Goal: Task Accomplishment & Management: Manage account settings

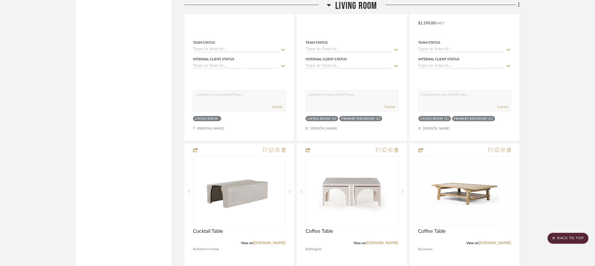
scroll to position [0, 1]
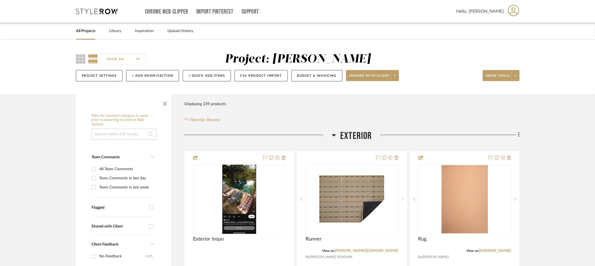
click at [124, 138] on input at bounding box center [123, 134] width 65 height 11
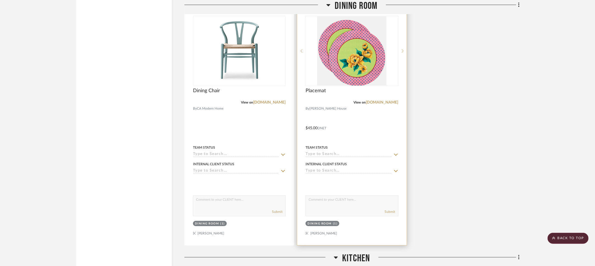
scroll to position [1240, 4]
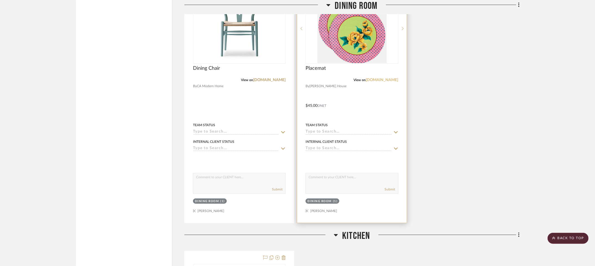
click at [381, 82] on link "[DOMAIN_NAME]" at bounding box center [382, 80] width 32 height 4
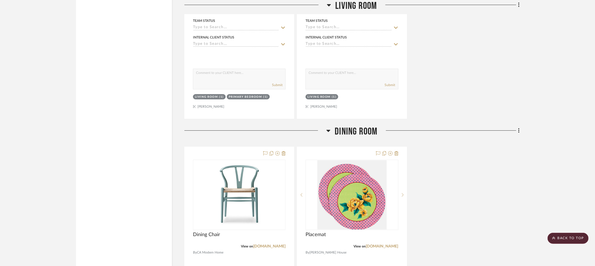
scroll to position [0, 4]
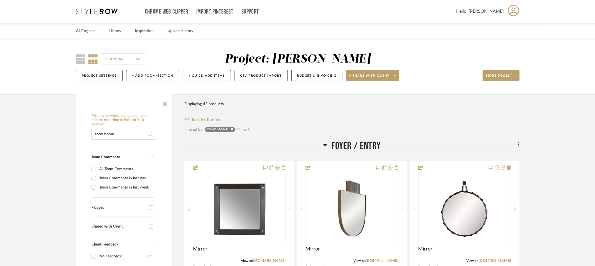
click at [127, 134] on input "soho home" at bounding box center [123, 134] width 65 height 11
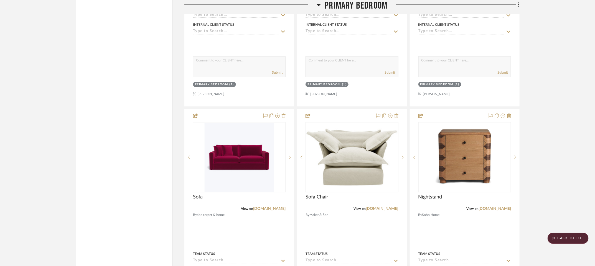
scroll to position [1841, 4]
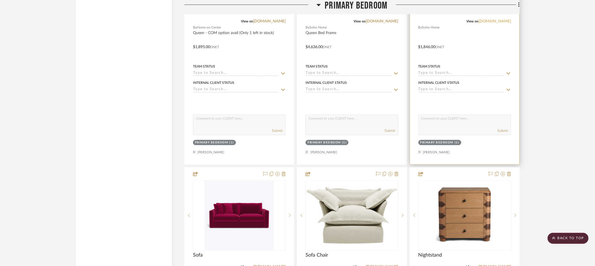
click at [489, 23] on link "[DOMAIN_NAME]" at bounding box center [494, 21] width 32 height 4
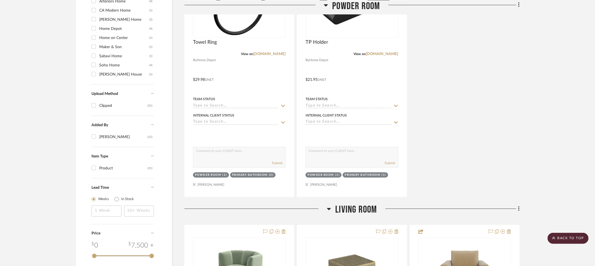
scroll to position [0, 4]
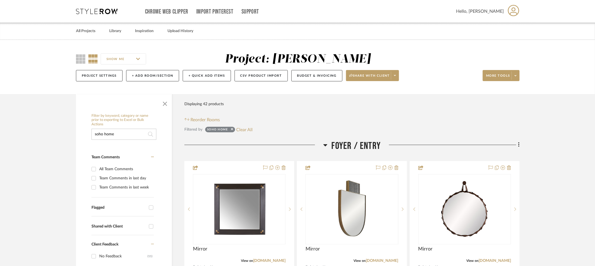
drag, startPoint x: 124, startPoint y: 135, endPoint x: 77, endPoint y: 135, distance: 46.8
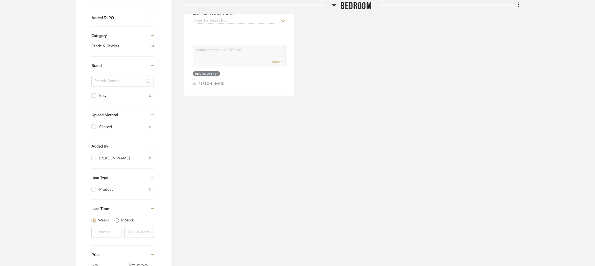
scroll to position [0, 4]
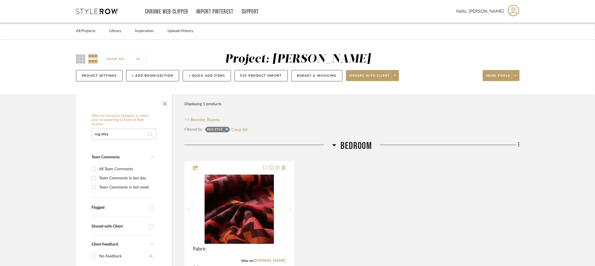
drag, startPoint x: 115, startPoint y: 139, endPoint x: 71, endPoint y: 139, distance: 44.3
type input "rug"
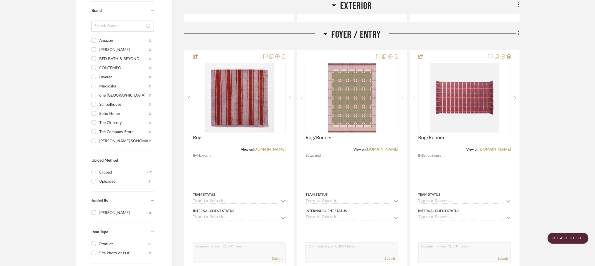
scroll to position [387, 4]
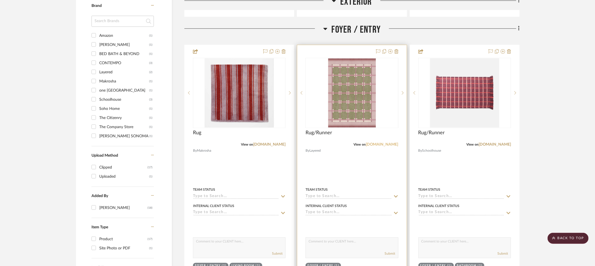
click at [393, 147] on link "[DOMAIN_NAME]" at bounding box center [382, 145] width 32 height 4
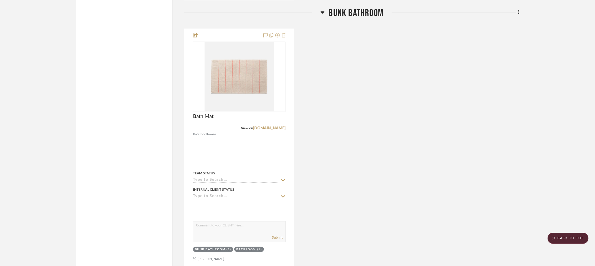
scroll to position [3334, 4]
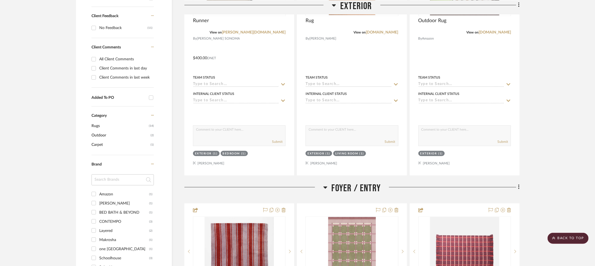
scroll to position [0, 4]
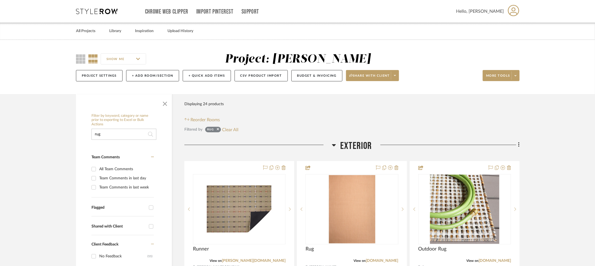
click at [101, 10] on icon at bounding box center [97, 12] width 42 height 6
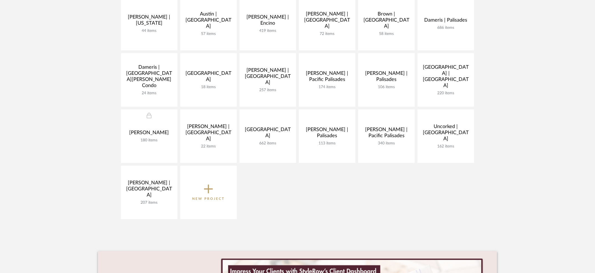
scroll to position [143, 0]
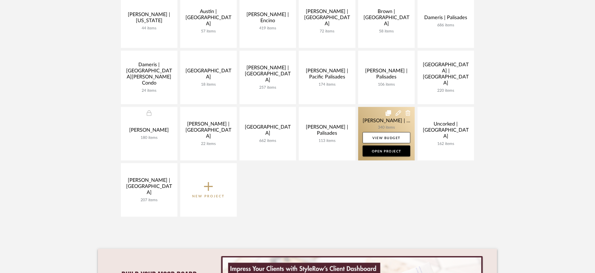
click at [364, 113] on link at bounding box center [386, 133] width 57 height 53
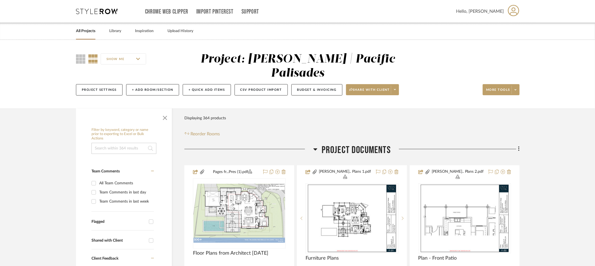
click at [135, 143] on input at bounding box center [123, 148] width 65 height 11
type input "rug"
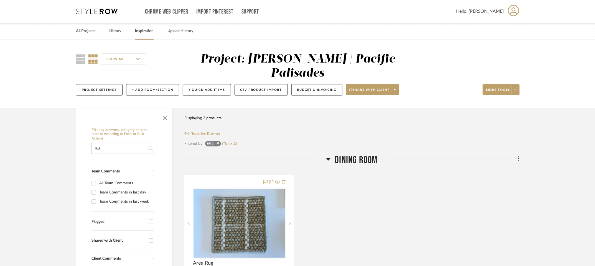
click at [140, 30] on link "Inspiration" at bounding box center [144, 30] width 19 height 7
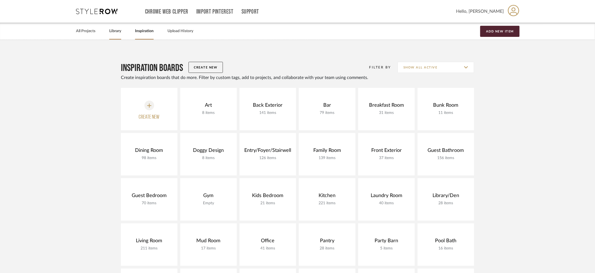
click at [114, 33] on link "Library" at bounding box center [115, 30] width 12 height 7
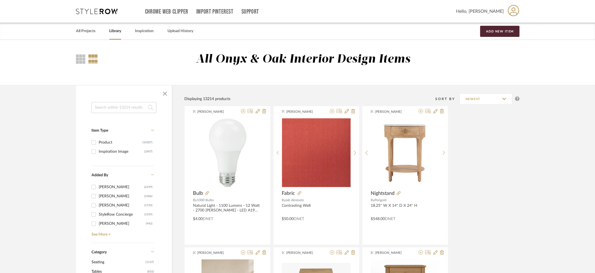
click at [126, 108] on input at bounding box center [123, 107] width 65 height 11
type input "rug [PERSON_NAME]"
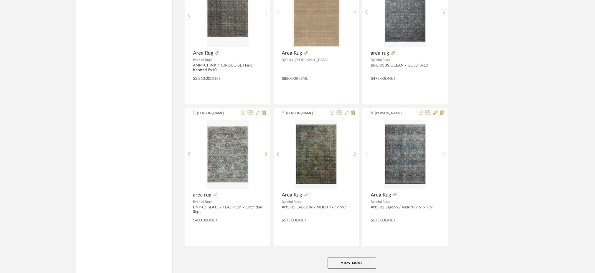
scroll to position [1605, 0]
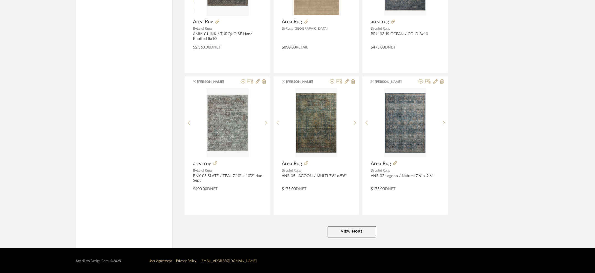
click at [348, 234] on button "View More" at bounding box center [352, 231] width 48 height 11
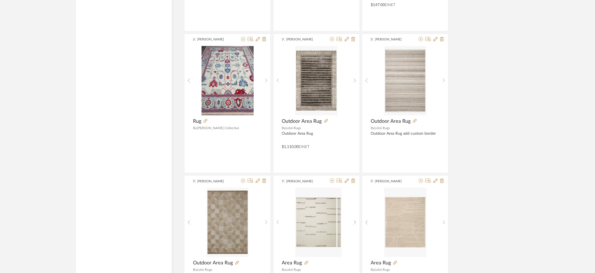
scroll to position [1080, 0]
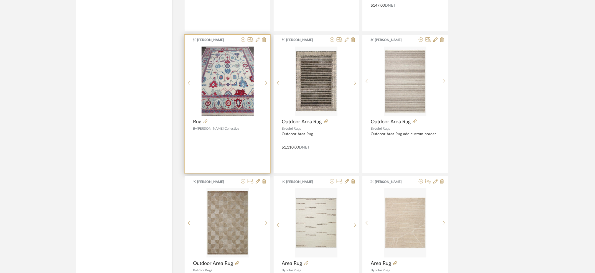
click at [242, 36] on div "[PERSON_NAME] Rug By [PERSON_NAME] Collective" at bounding box center [228, 104] width 86 height 139
click at [244, 39] on icon at bounding box center [243, 39] width 4 height 4
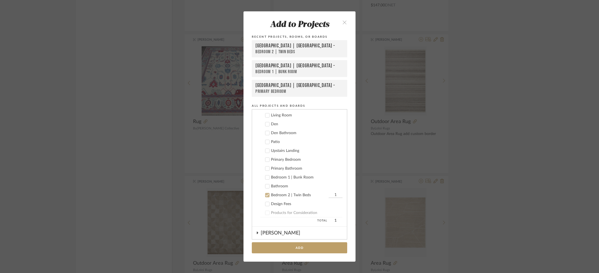
scroll to position [229, 0]
click at [266, 195] on icon at bounding box center [267, 195] width 4 height 4
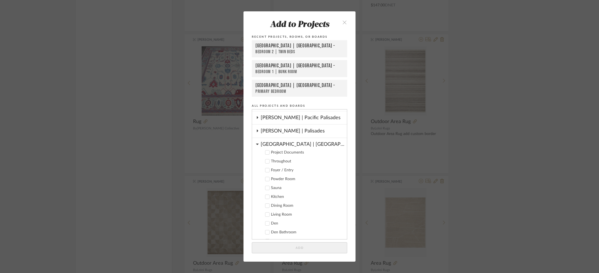
scroll to position [130, 0]
click at [256, 144] on icon at bounding box center [257, 144] width 2 height 1
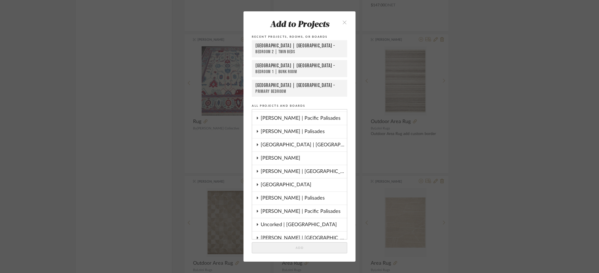
click at [255, 157] on icon at bounding box center [257, 158] width 4 height 3
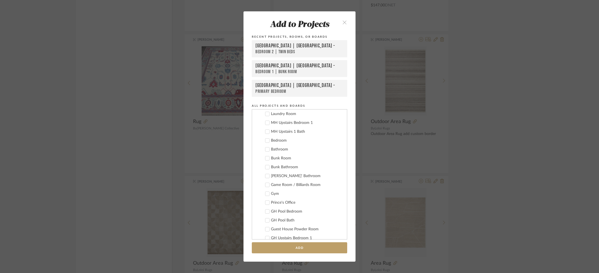
scroll to position [271, 0]
click at [266, 157] on icon at bounding box center [267, 158] width 4 height 4
click at [265, 138] on icon at bounding box center [267, 140] width 4 height 4
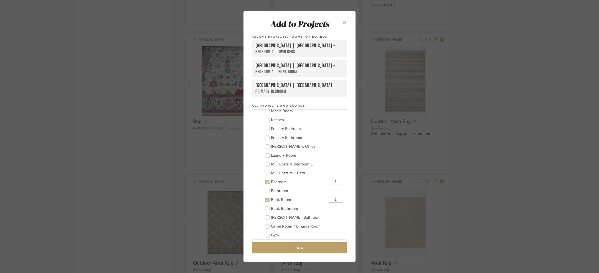
scroll to position [229, 0]
click at [267, 130] on label "Primary Bedroom" at bounding box center [301, 130] width 82 height 6
click at [305, 245] on button "Add" at bounding box center [299, 247] width 95 height 11
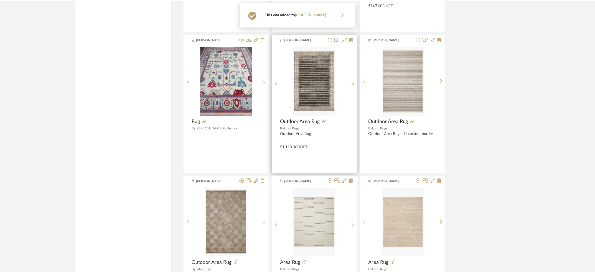
scroll to position [1080, 0]
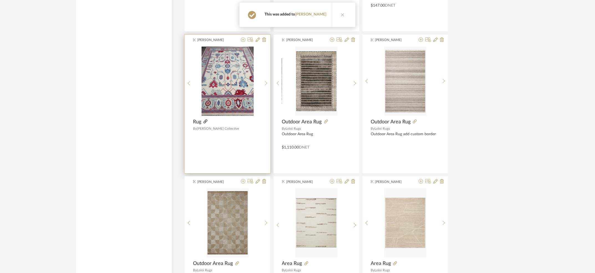
click at [206, 123] on icon at bounding box center [205, 121] width 4 height 4
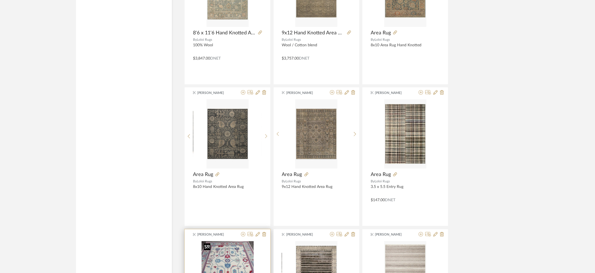
scroll to position [857, 0]
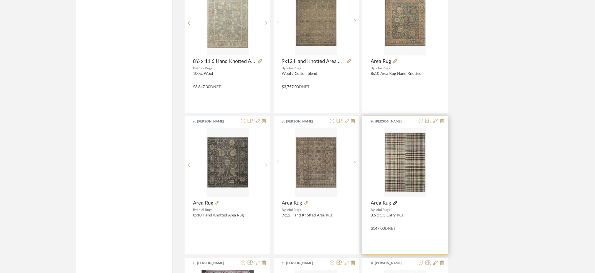
click at [396, 202] on icon at bounding box center [395, 203] width 4 height 4
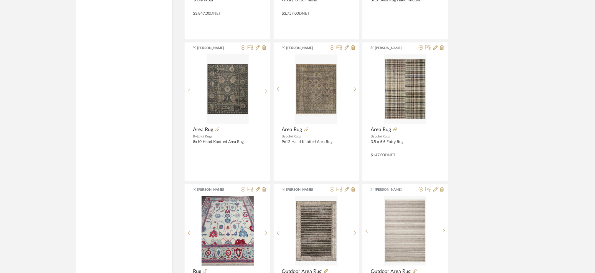
scroll to position [919, 0]
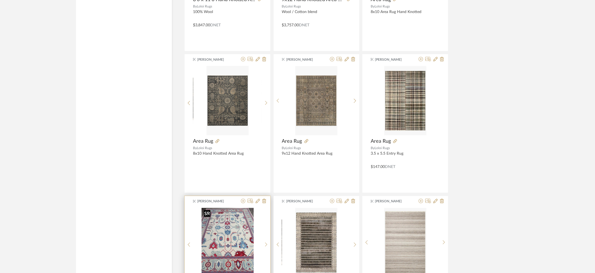
click at [223, 224] on img "0" at bounding box center [227, 242] width 52 height 69
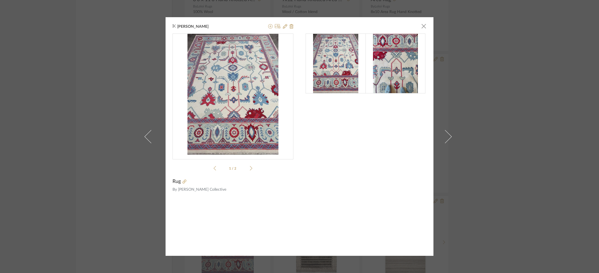
click at [111, 121] on div "[PERSON_NAME] × 1 / 2 Rug By [PERSON_NAME] Collective" at bounding box center [299, 136] width 599 height 273
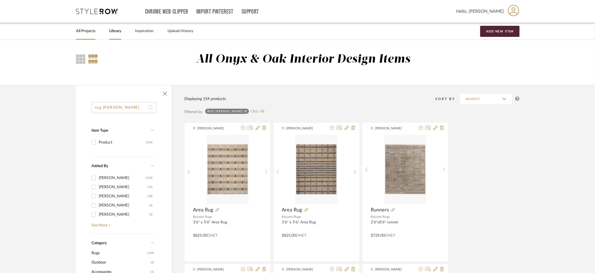
click at [87, 34] on link "All Projects" at bounding box center [85, 30] width 19 height 7
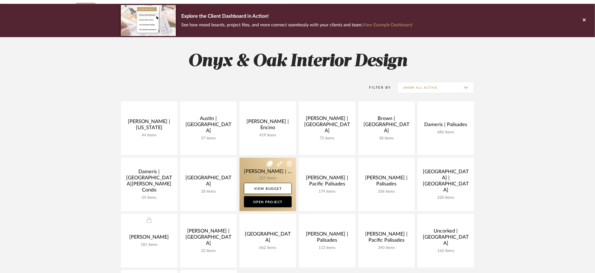
scroll to position [65, 0]
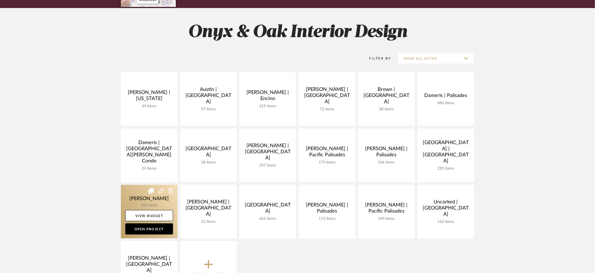
click at [134, 199] on link at bounding box center [149, 211] width 57 height 53
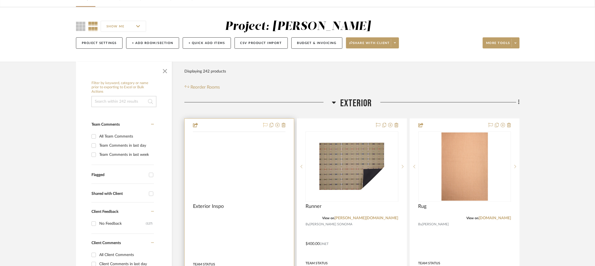
scroll to position [47, 0]
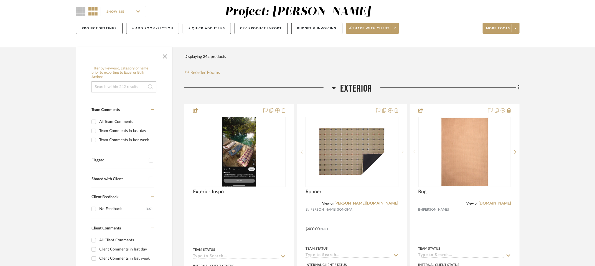
click at [334, 90] on icon at bounding box center [334, 88] width 4 height 7
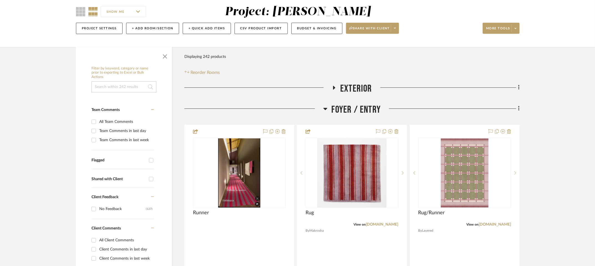
click at [329, 112] on h3 "Foyer / Entry" at bounding box center [352, 110] width 58 height 12
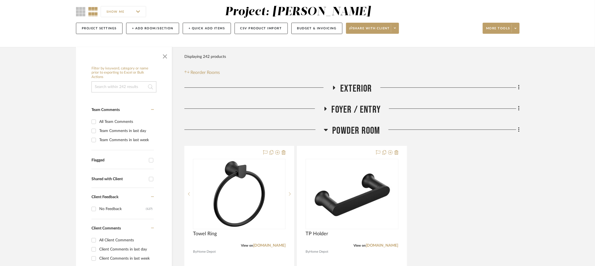
click at [327, 132] on icon at bounding box center [326, 130] width 4 height 7
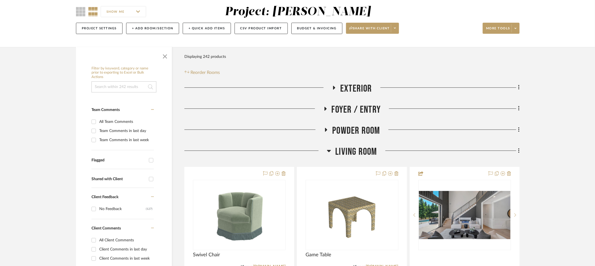
click at [329, 154] on icon at bounding box center [329, 151] width 4 height 7
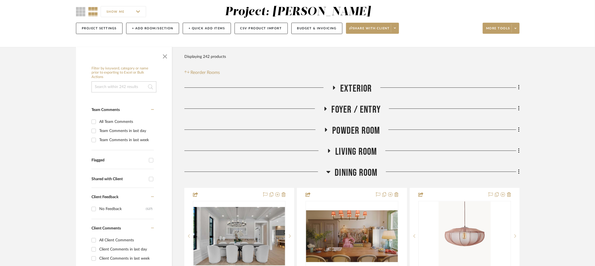
click at [325, 178] on div at bounding box center [255, 174] width 142 height 14
click at [329, 173] on icon at bounding box center [328, 172] width 4 height 2
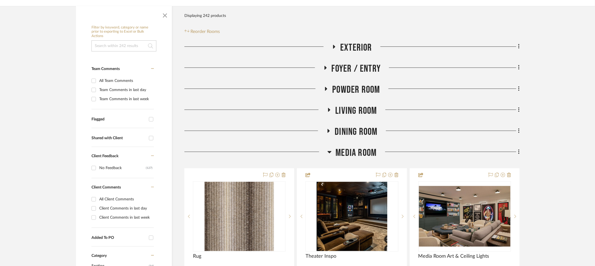
scroll to position [98, 0]
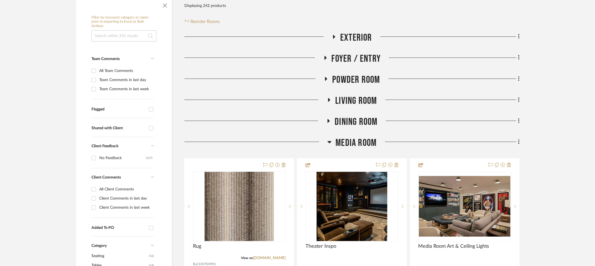
click at [329, 145] on icon at bounding box center [329, 142] width 4 height 7
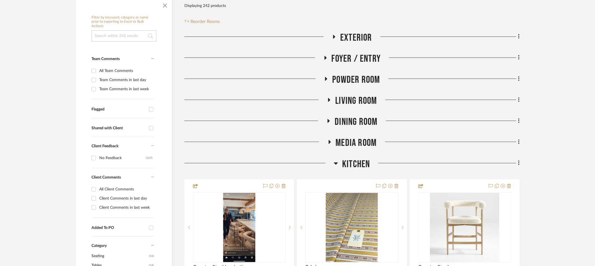
click at [336, 165] on icon at bounding box center [336, 164] width 4 height 2
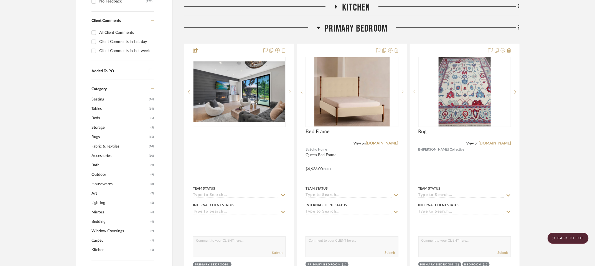
scroll to position [257, 0]
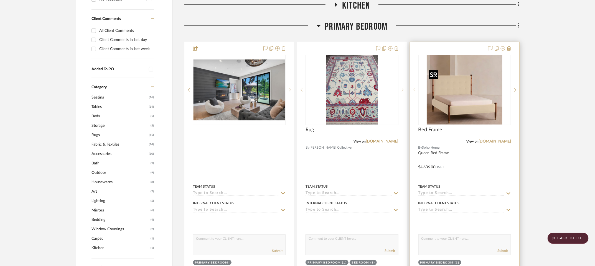
click at [490, 120] on img "0" at bounding box center [464, 89] width 75 height 69
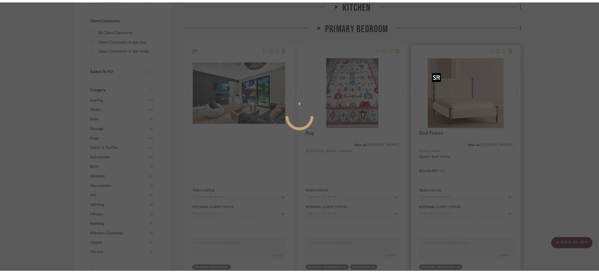
scroll to position [0, 0]
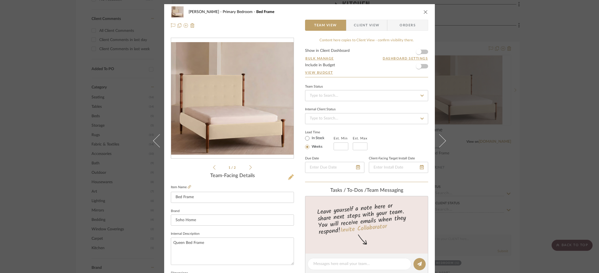
click at [289, 177] on icon at bounding box center [291, 177] width 6 height 6
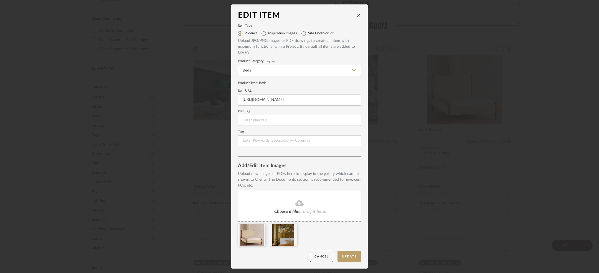
click at [502, 129] on div "Edit Item Item Type Product Inspiration Images Site Photo or PDF Upload JPG/PNG…" at bounding box center [299, 136] width 599 height 273
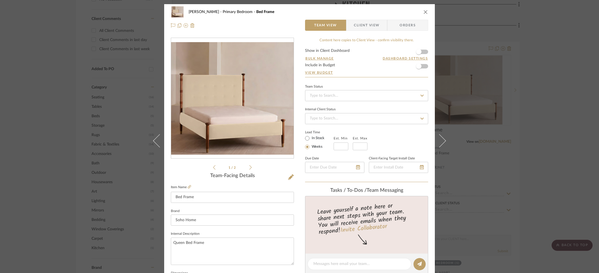
click at [526, 128] on div "[PERSON_NAME] Primary Bedroom Bed Frame Team View Client View Orders 1 / 2 Team…" at bounding box center [299, 136] width 599 height 273
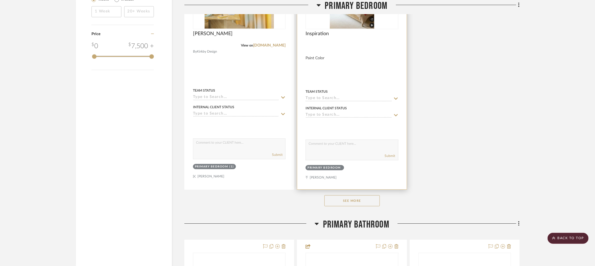
scroll to position [813, 0]
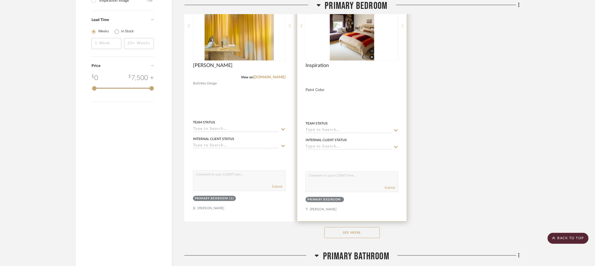
click at [402, 27] on icon at bounding box center [403, 25] width 2 height 3
